Goal: Information Seeking & Learning: Check status

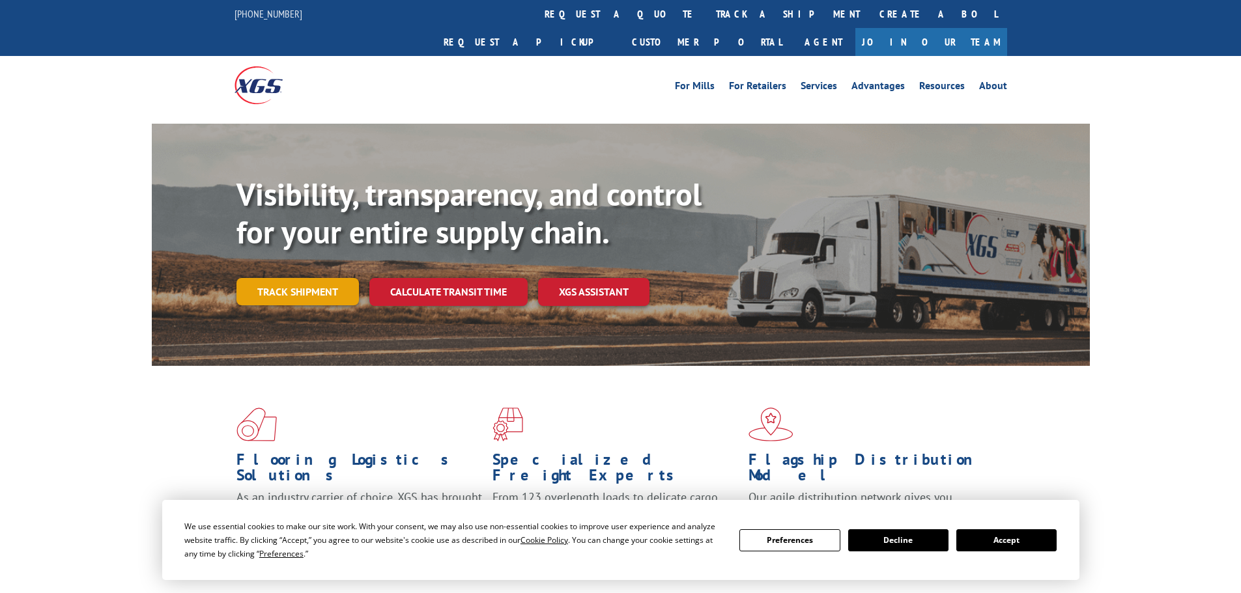
click at [284, 278] on link "Track shipment" at bounding box center [297, 291] width 122 height 27
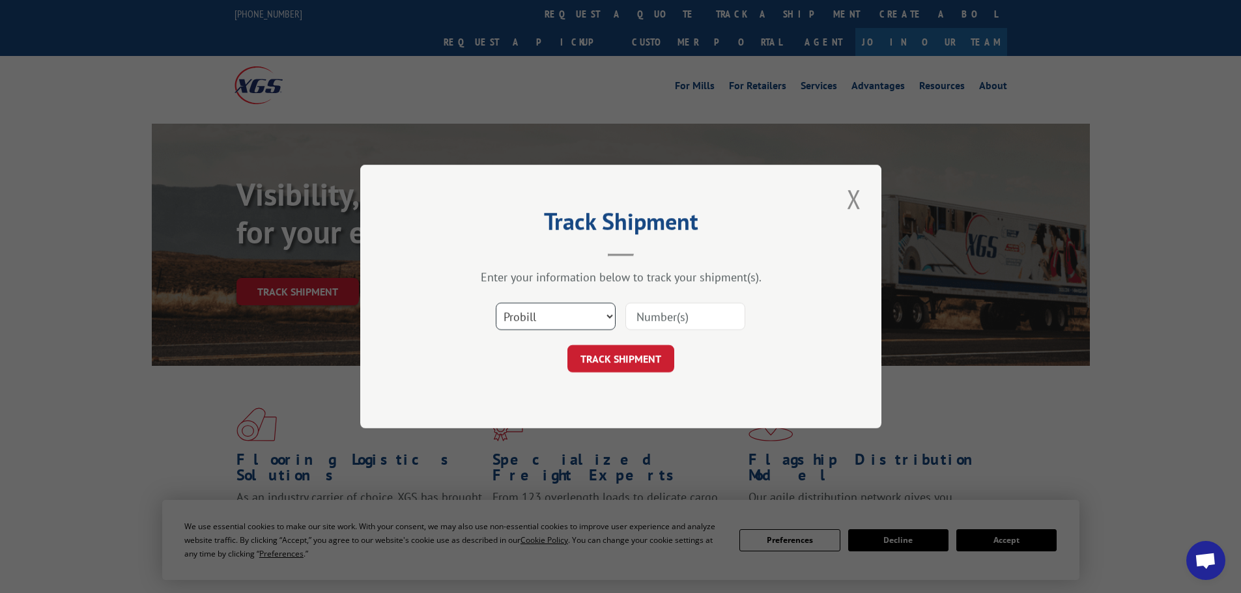
click at [597, 320] on select "Select category... Probill BOL PO" at bounding box center [556, 316] width 120 height 27
select select "bol"
click at [496, 303] on select "Select category... Probill BOL PO" at bounding box center [556, 316] width 120 height 27
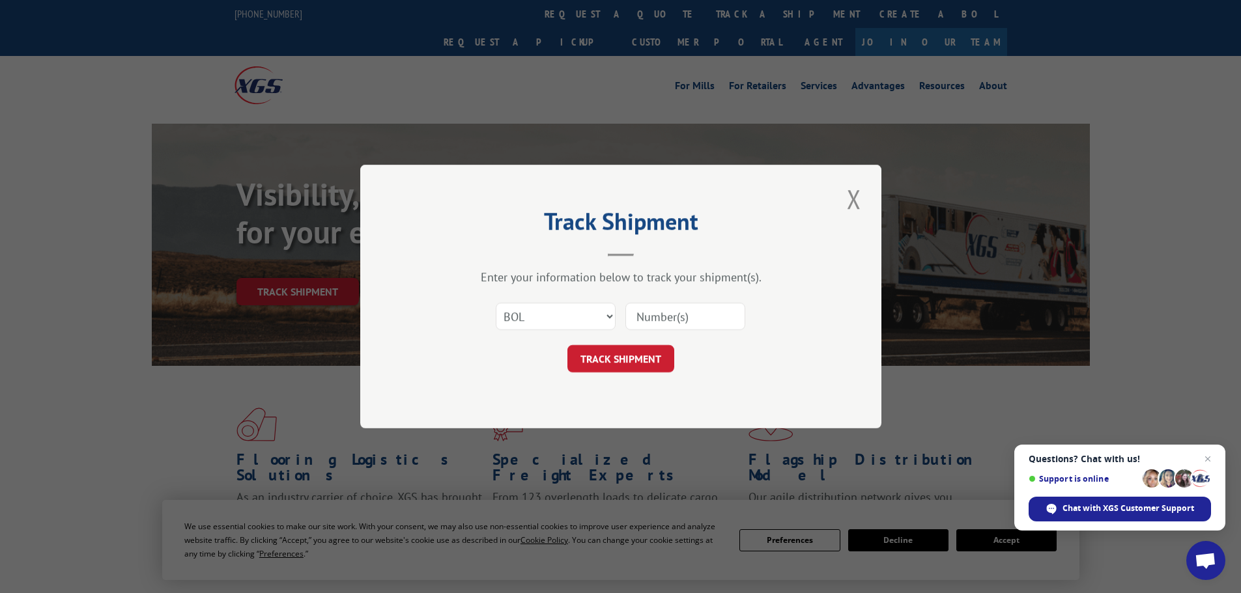
paste input "5947245"
type input "5947245"
click at [624, 365] on button "TRACK SHIPMENT" at bounding box center [620, 358] width 107 height 27
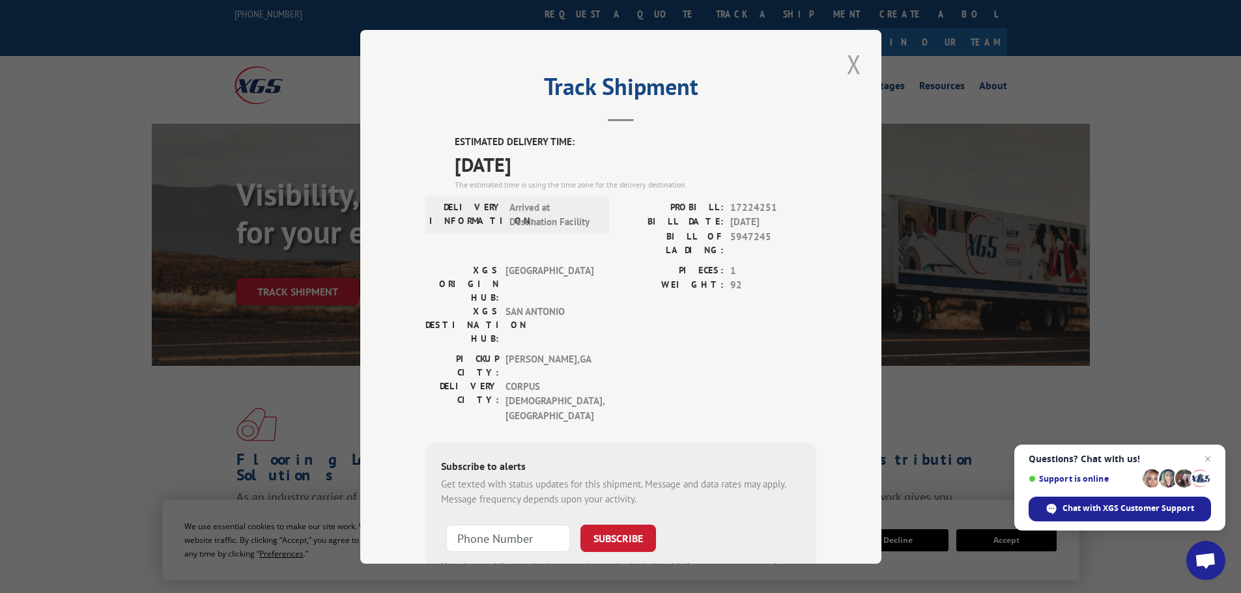
click at [849, 66] on button "Close modal" at bounding box center [854, 64] width 22 height 36
